Goal: Find specific page/section: Find specific page/section

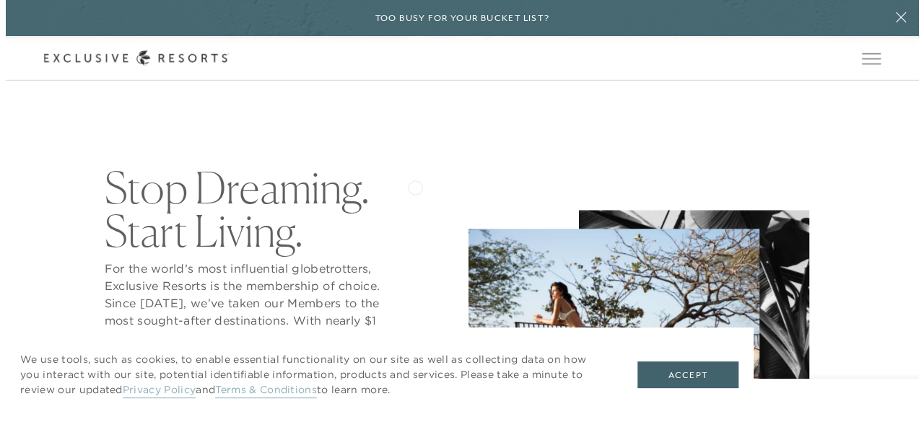
scroll to position [387, 0]
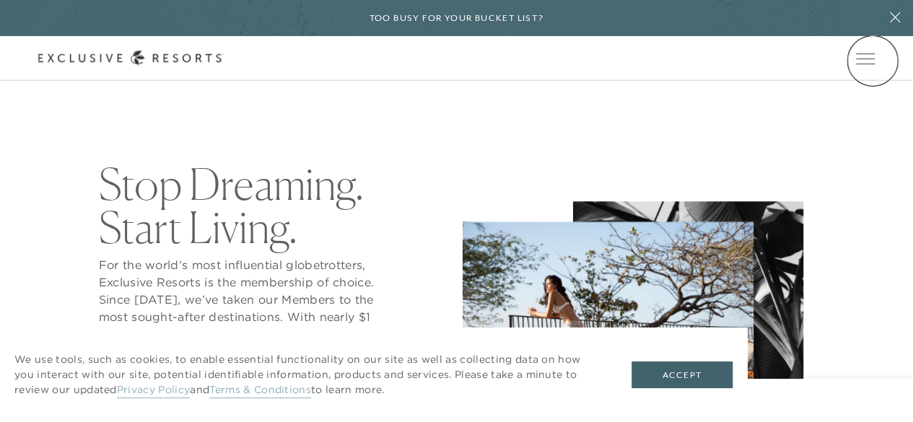
click at [0, 0] on icon at bounding box center [0, 0] width 0 height 0
type input "[GEOGRAPHIC_DATA]"
click at [0, 0] on div "Schedule a Meeting Get Started The Collection Residence Collection Experience C…" at bounding box center [0, 0] width 0 height 0
click at [0, 0] on icon at bounding box center [0, 0] width 0 height 0
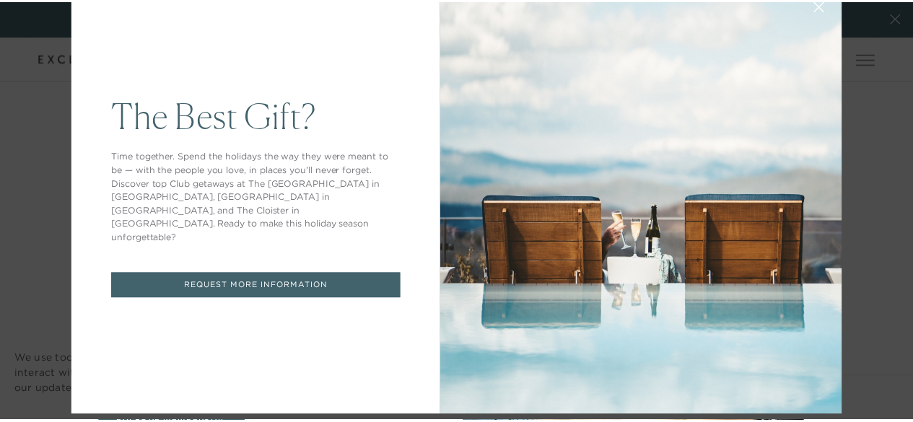
scroll to position [0, 0]
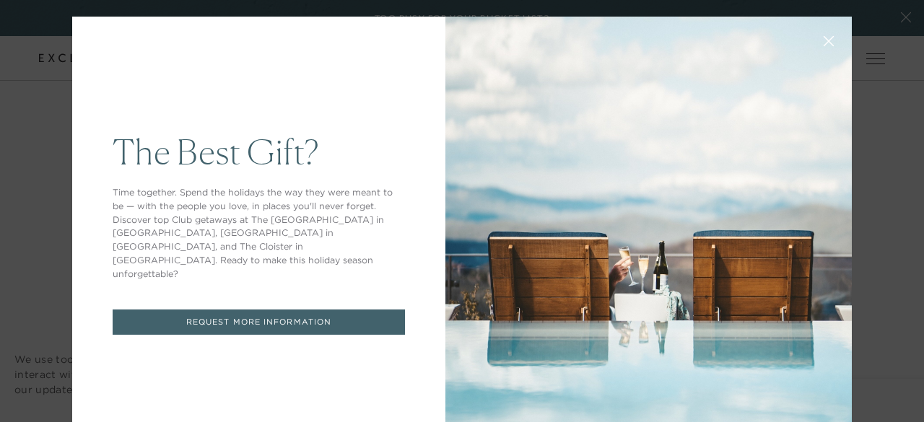
click at [823, 40] on icon at bounding box center [828, 41] width 11 height 11
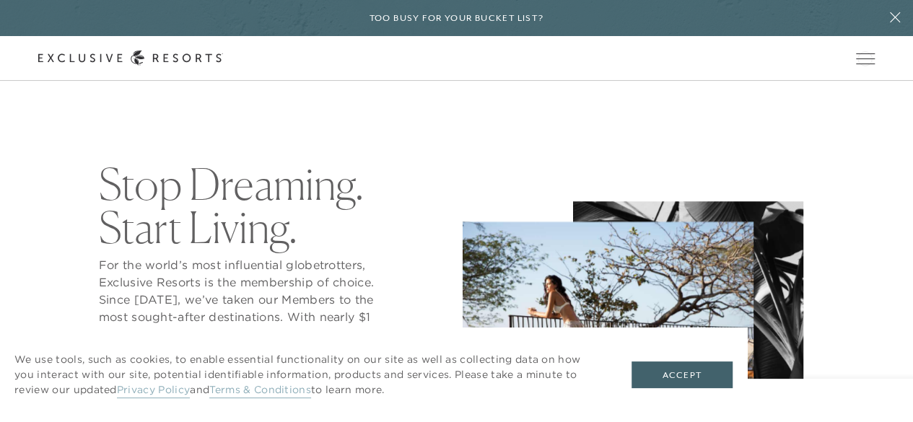
click at [0, 0] on icon at bounding box center [0, 0] width 0 height 0
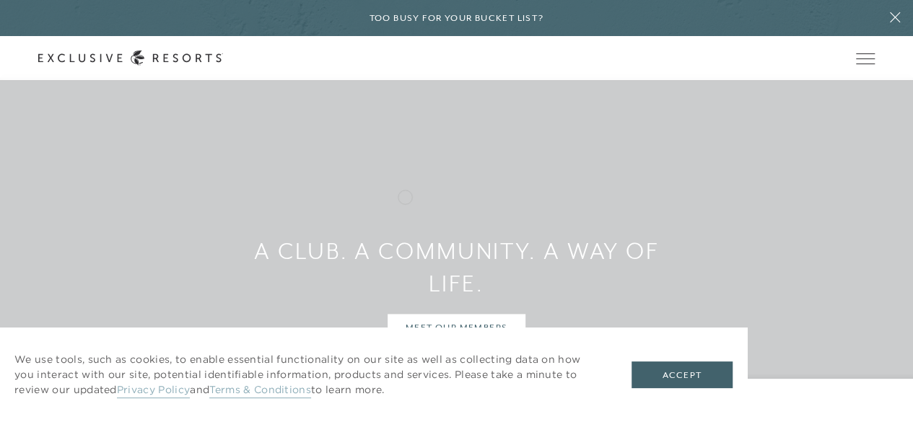
scroll to position [3566, 0]
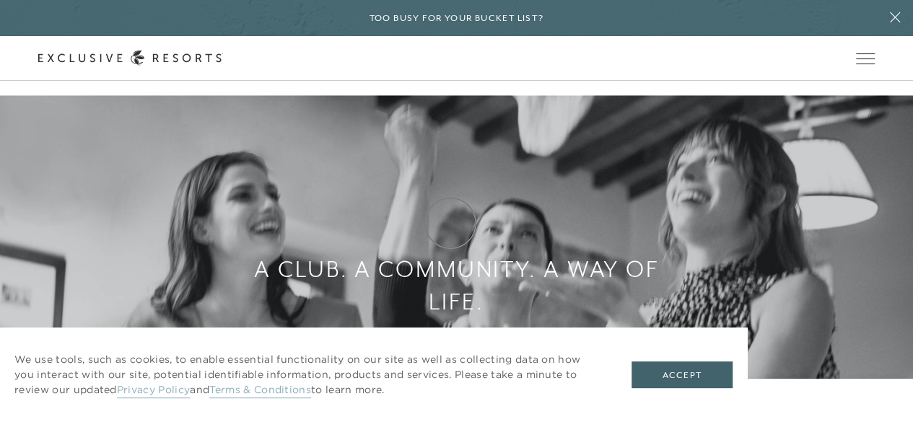
click at [453, 332] on link "MEET OUR MEMBERS" at bounding box center [456, 345] width 138 height 27
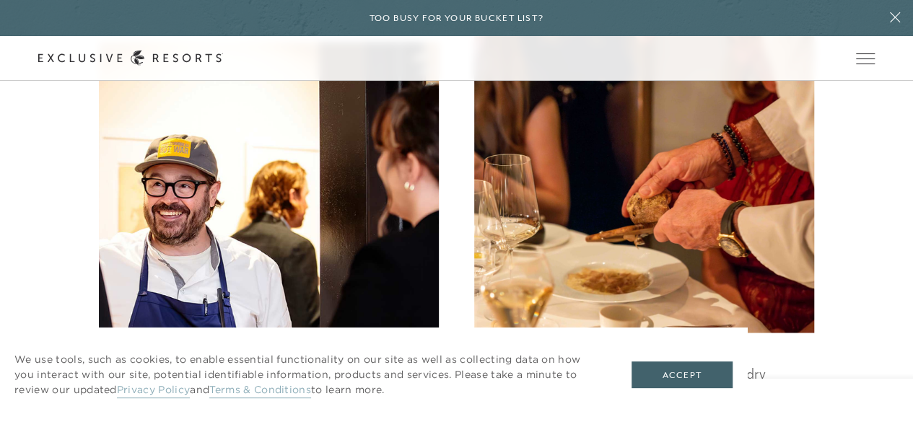
scroll to position [1092, 0]
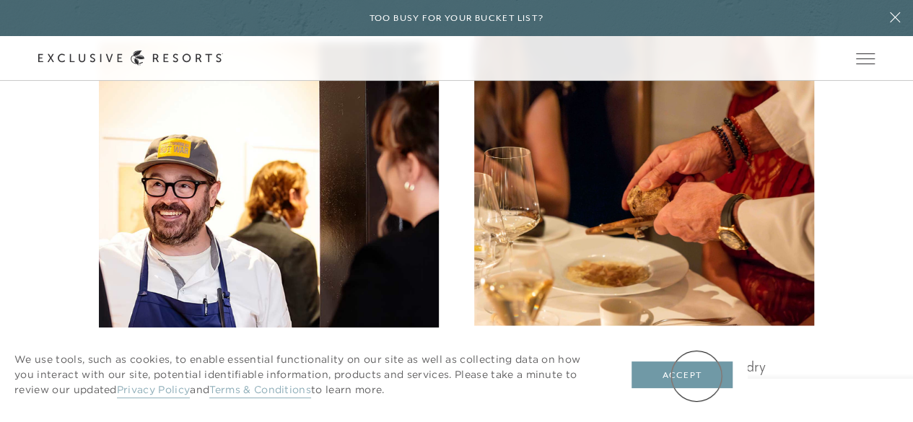
click at [696, 376] on button "Accept" at bounding box center [681, 374] width 101 height 27
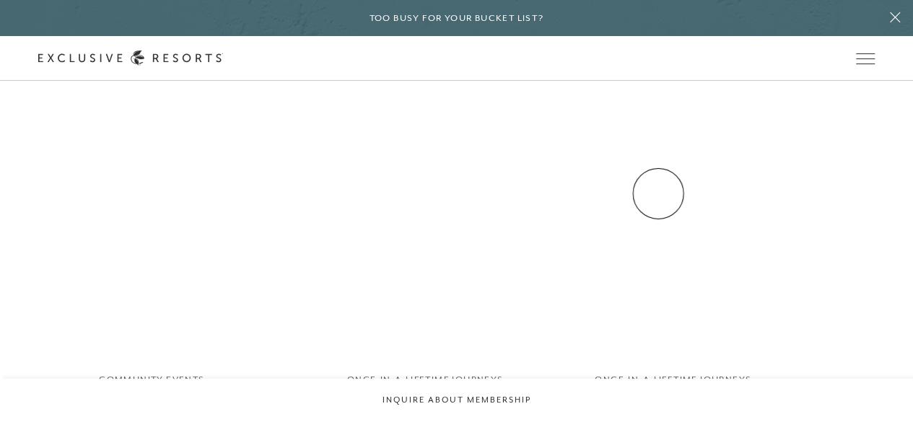
scroll to position [2631, 0]
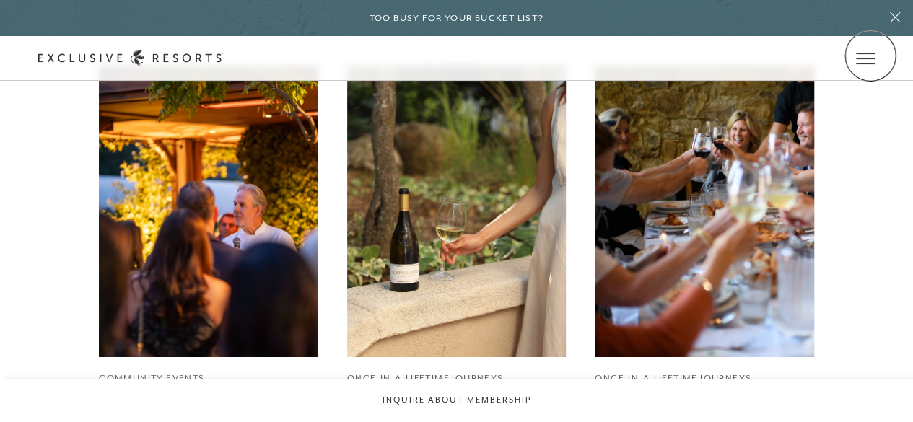
click at [0, 0] on icon at bounding box center [0, 0] width 0 height 0
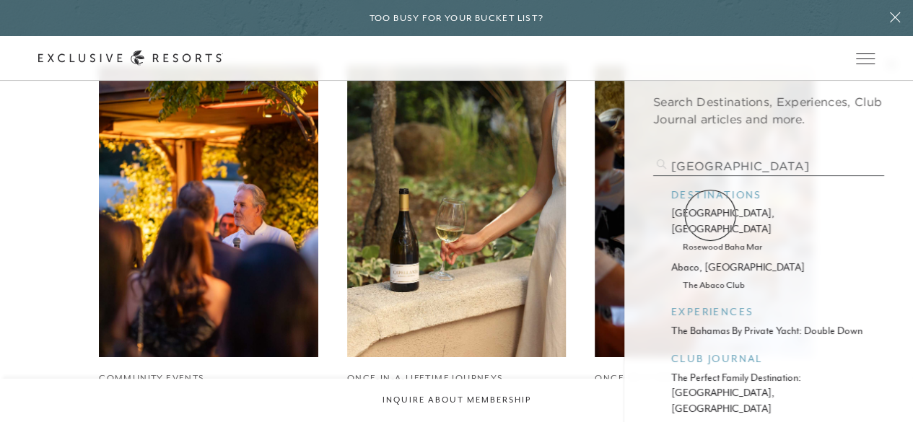
click at [710, 215] on p "[GEOGRAPHIC_DATA], [GEOGRAPHIC_DATA]" at bounding box center [768, 221] width 195 height 31
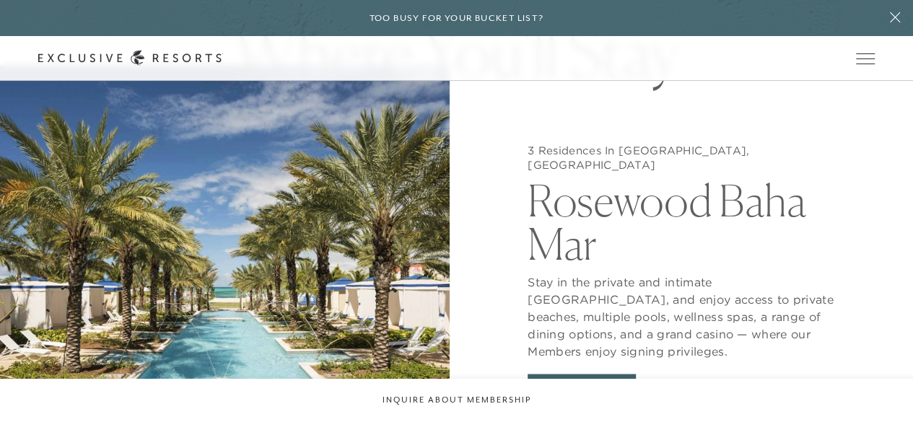
scroll to position [1121, 0]
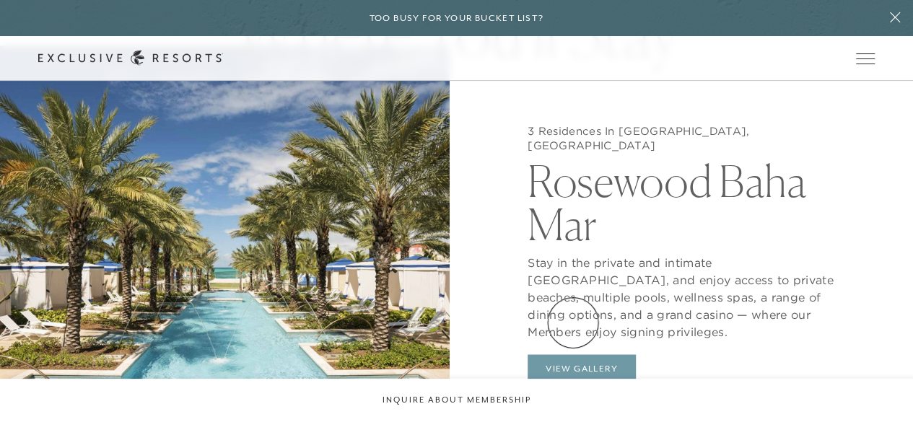
click at [573, 354] on button "View Gallery" at bounding box center [581, 367] width 108 height 27
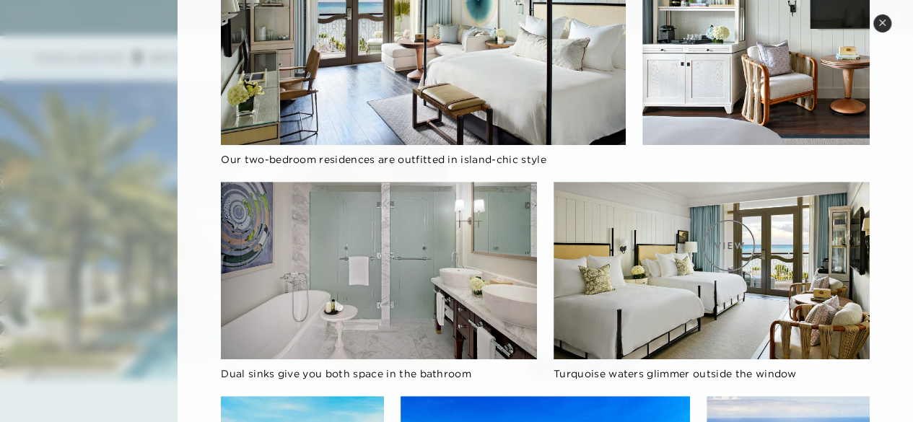
scroll to position [0, 0]
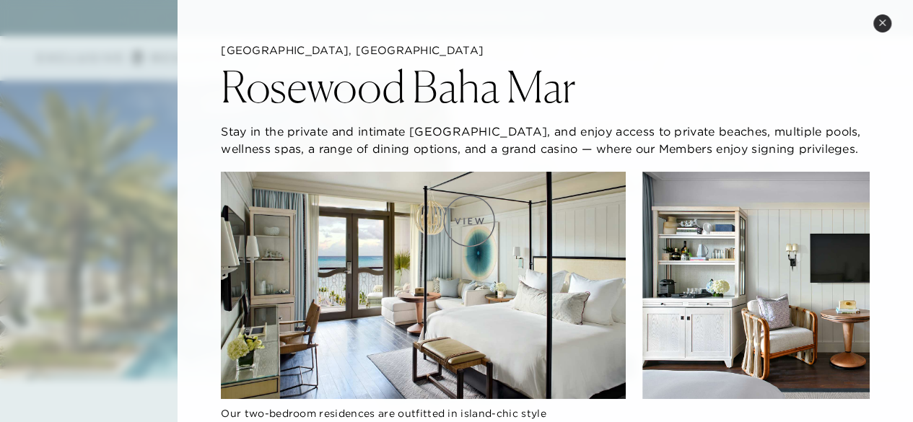
click at [468, 221] on img at bounding box center [423, 285] width 405 height 227
click at [469, 242] on img at bounding box center [423, 285] width 405 height 227
drag, startPoint x: 469, startPoint y: 242, endPoint x: 530, endPoint y: 216, distance: 66.2
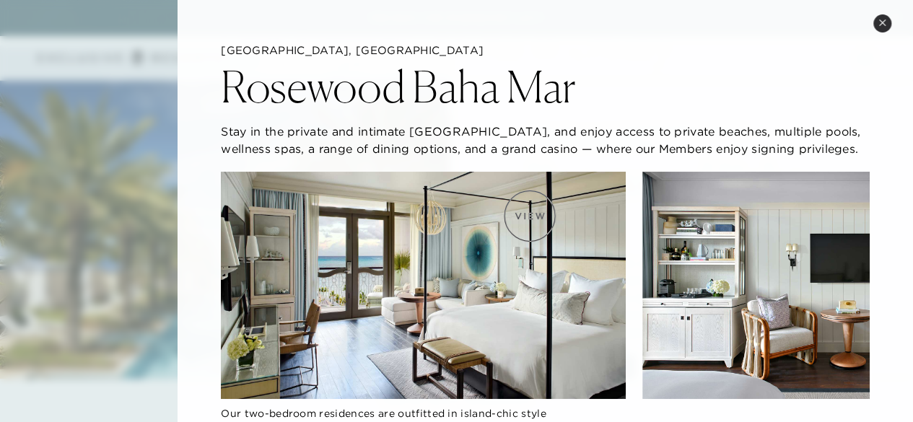
click at [530, 216] on img at bounding box center [423, 285] width 405 height 227
click at [508, 234] on img at bounding box center [423, 285] width 405 height 227
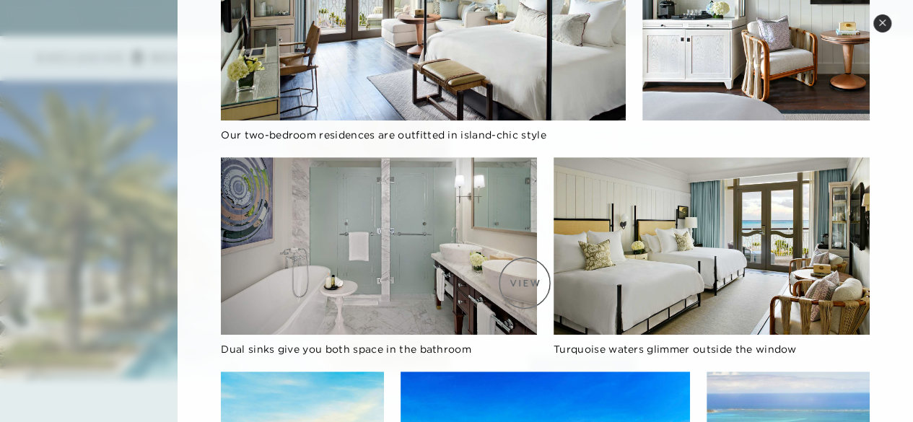
scroll to position [279, 0]
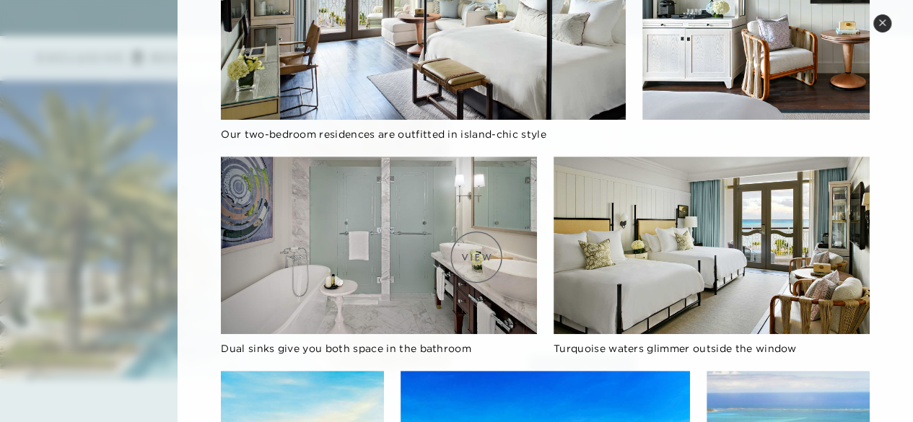
click at [413, 237] on img at bounding box center [379, 245] width 316 height 177
click at [684, 224] on img at bounding box center [711, 245] width 316 height 177
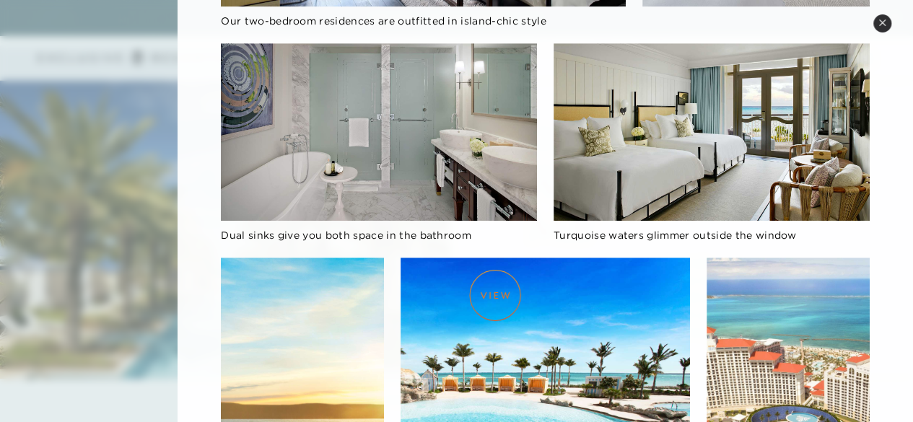
scroll to position [393, 0]
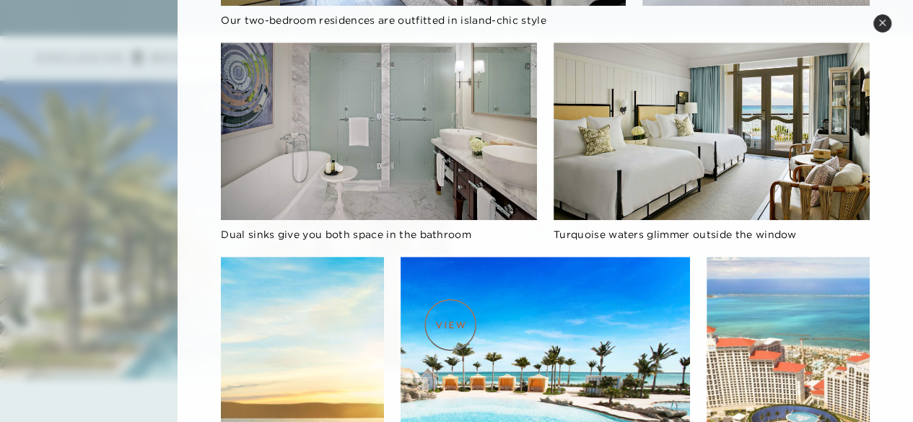
click at [450, 325] on img at bounding box center [545, 402] width 290 height 290
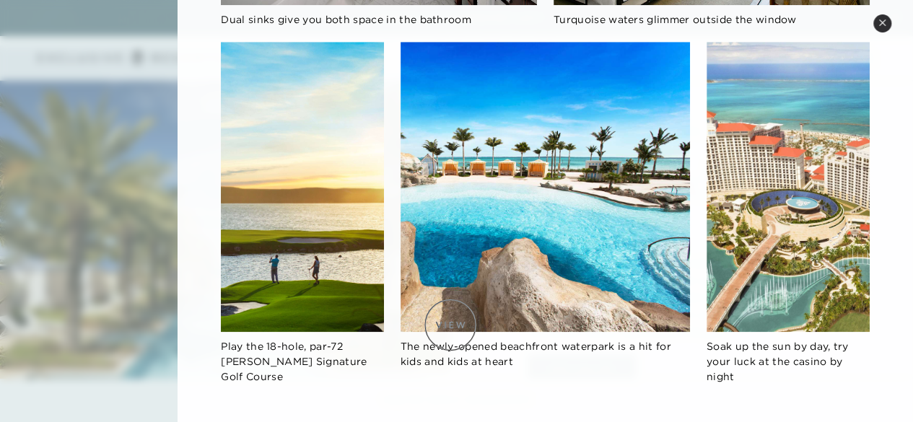
scroll to position [623, 0]
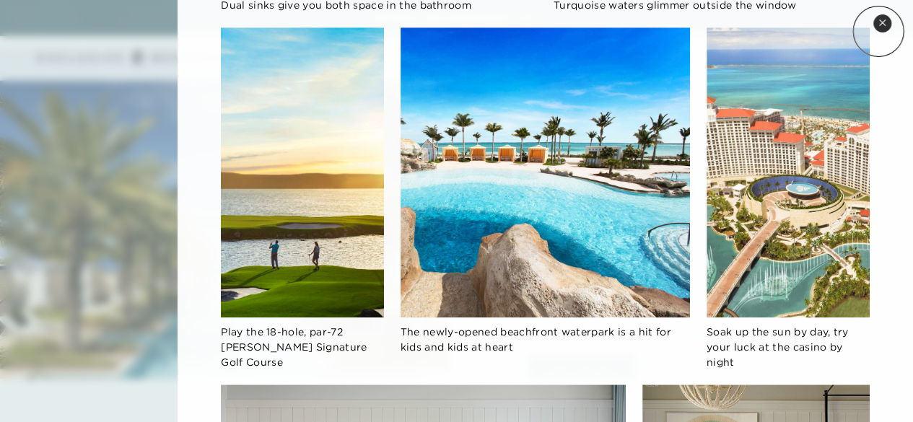
click at [878, 31] on button "Close quickview" at bounding box center [882, 23] width 18 height 18
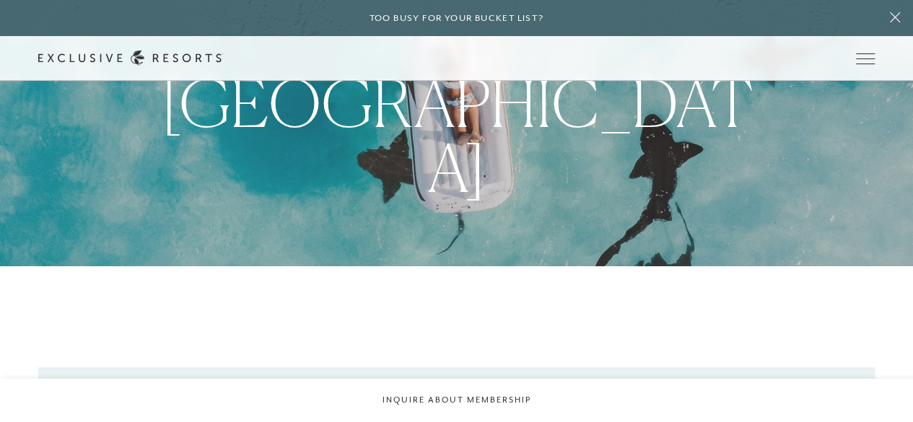
scroll to position [0, 0]
